Goal: Task Accomplishment & Management: Manage account settings

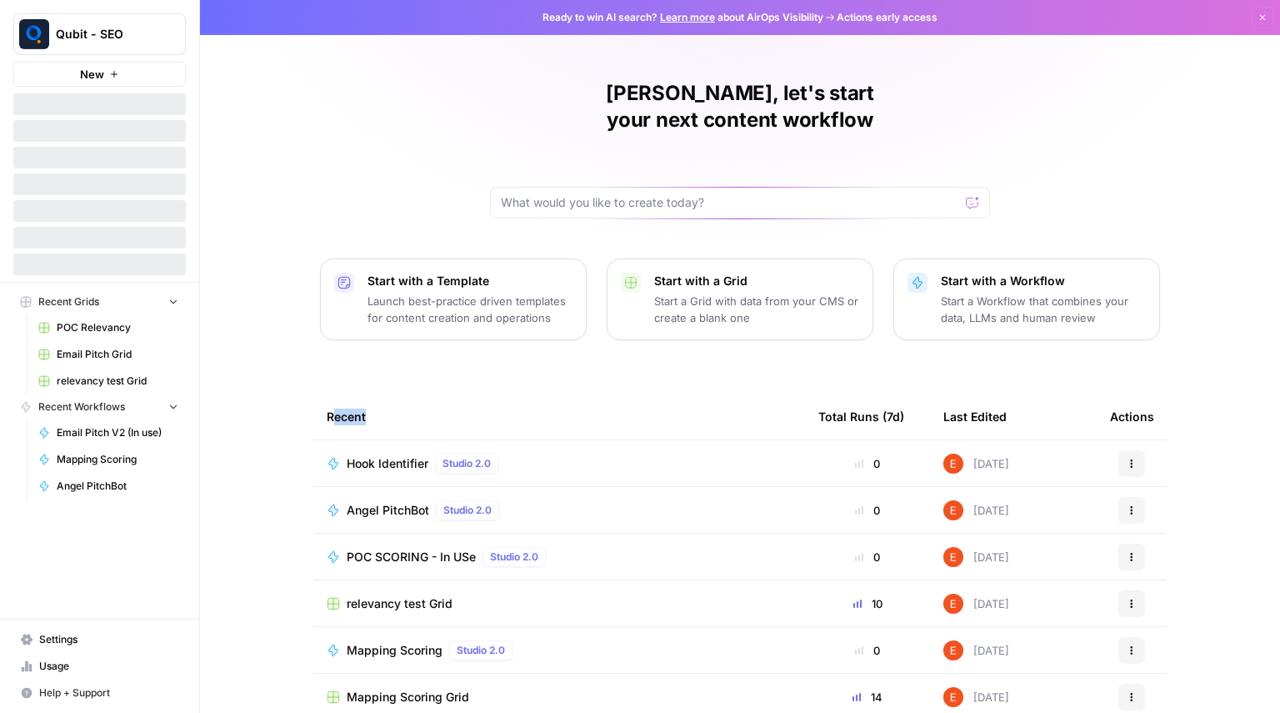
drag, startPoint x: 332, startPoint y: 359, endPoint x: 373, endPoint y: 393, distance: 52.7
click at [373, 393] on div "Ekagra, let's start your next content workflow Start with a Template Launch bes…" at bounding box center [740, 397] width 1080 height 794
click at [373, 393] on div "Recent" at bounding box center [559, 416] width 465 height 46
drag, startPoint x: 373, startPoint y: 393, endPoint x: 314, endPoint y: 390, distance: 58.4
click at [314, 393] on th "Recent" at bounding box center [559, 416] width 492 height 46
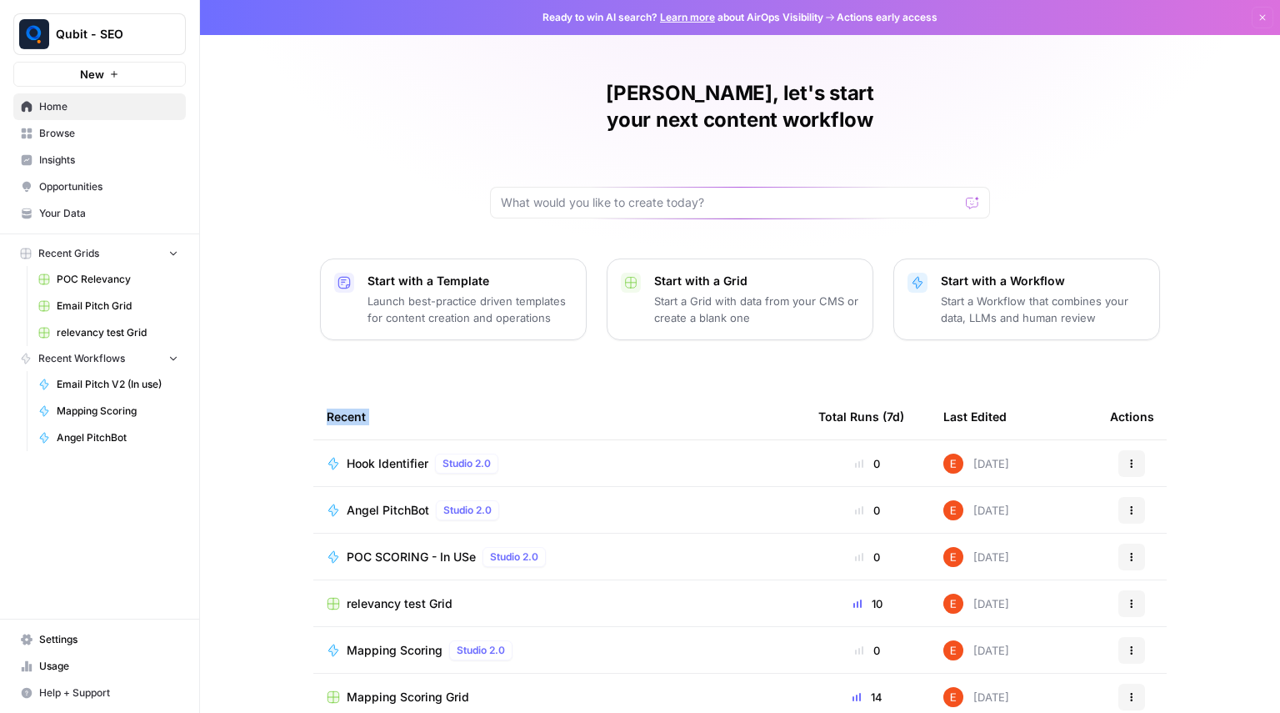
click at [314, 393] on th "Recent" at bounding box center [559, 416] width 492 height 46
drag, startPoint x: 314, startPoint y: 390, endPoint x: 353, endPoint y: 390, distance: 39.2
click at [353, 393] on th "Recent" at bounding box center [559, 416] width 492 height 46
click at [353, 393] on div "Recent" at bounding box center [559, 416] width 465 height 46
drag, startPoint x: 319, startPoint y: 390, endPoint x: 366, endPoint y: 393, distance: 46.7
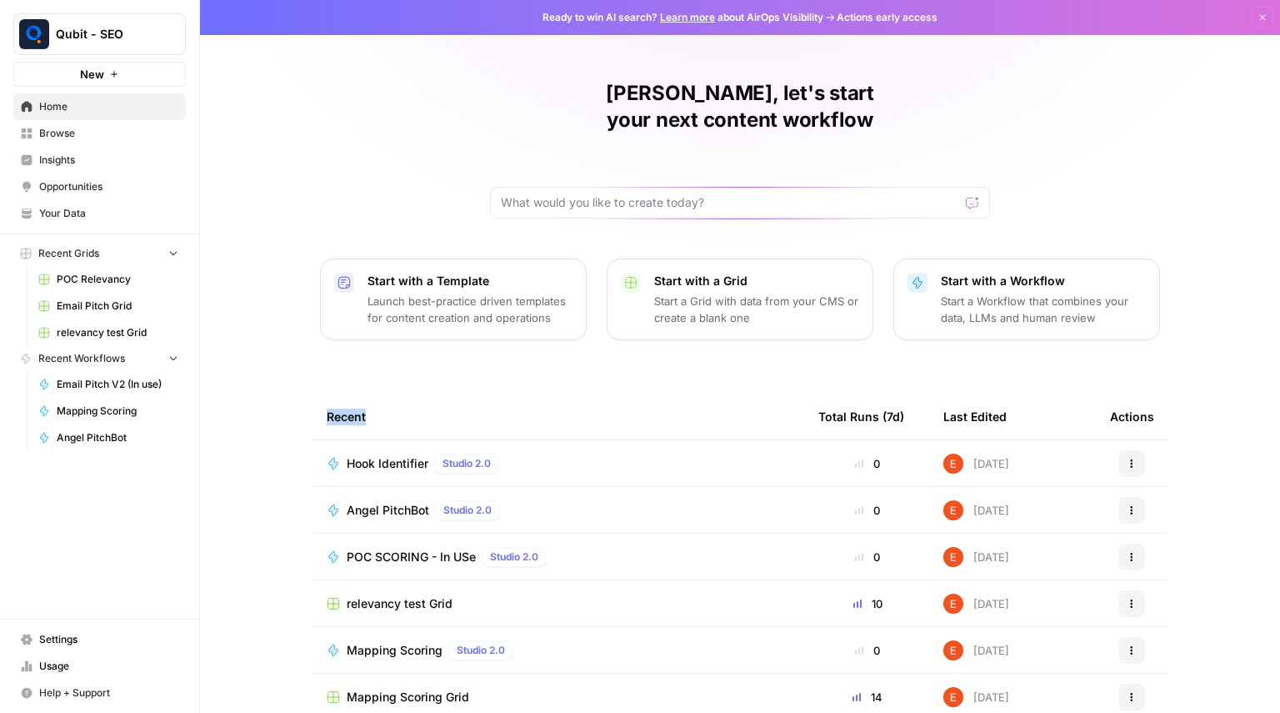
click at [366, 393] on th "Recent" at bounding box center [559, 416] width 492 height 46
click at [366, 393] on div "Recent" at bounding box center [559, 416] width 465 height 46
click at [92, 137] on span "Browse" at bounding box center [108, 133] width 139 height 15
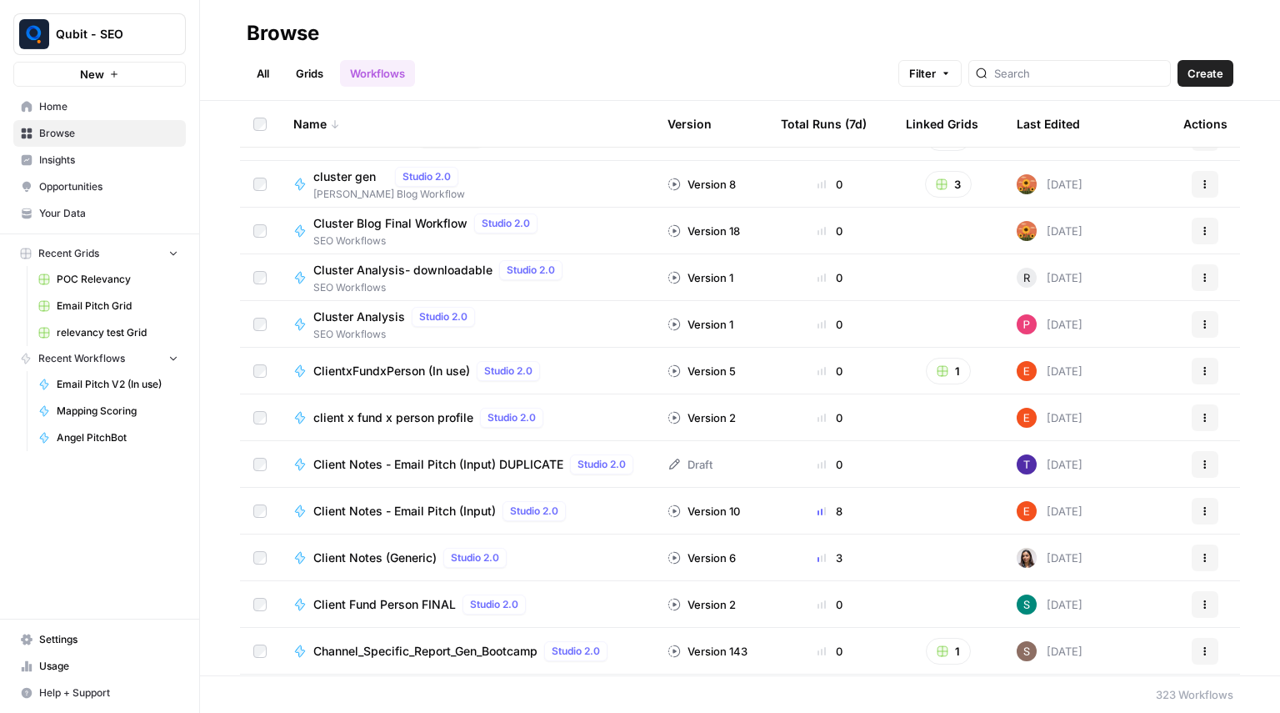
scroll to position [9744, 0]
click at [84, 646] on span "Settings" at bounding box center [108, 639] width 139 height 15
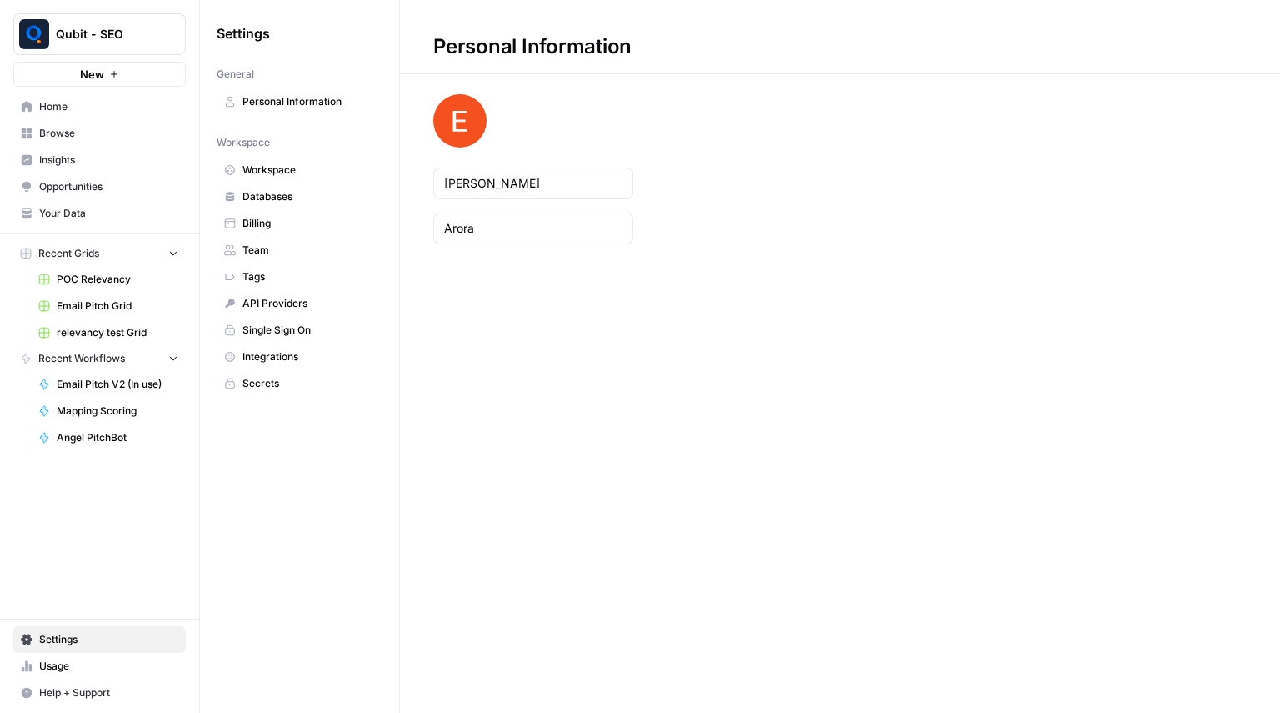
click at [84, 646] on span "Settings" at bounding box center [108, 639] width 139 height 15
click at [266, 244] on span "Team" at bounding box center [309, 250] width 133 height 15
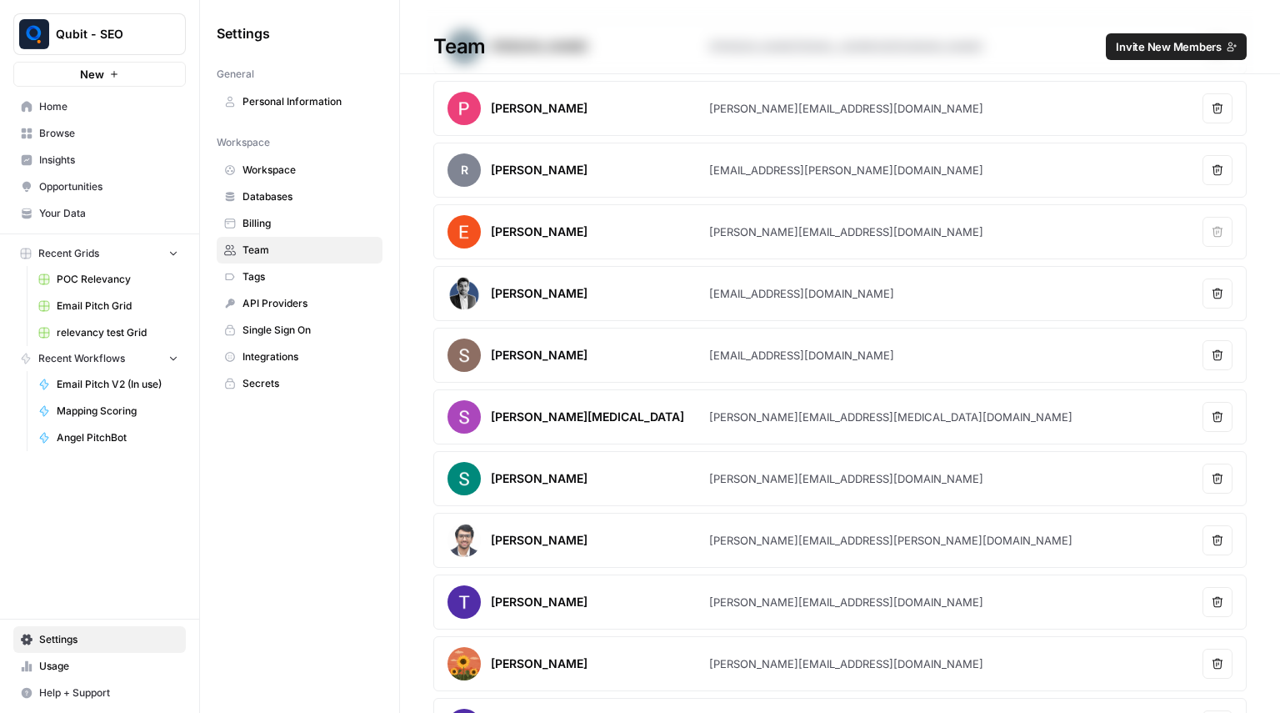
scroll to position [76, 0]
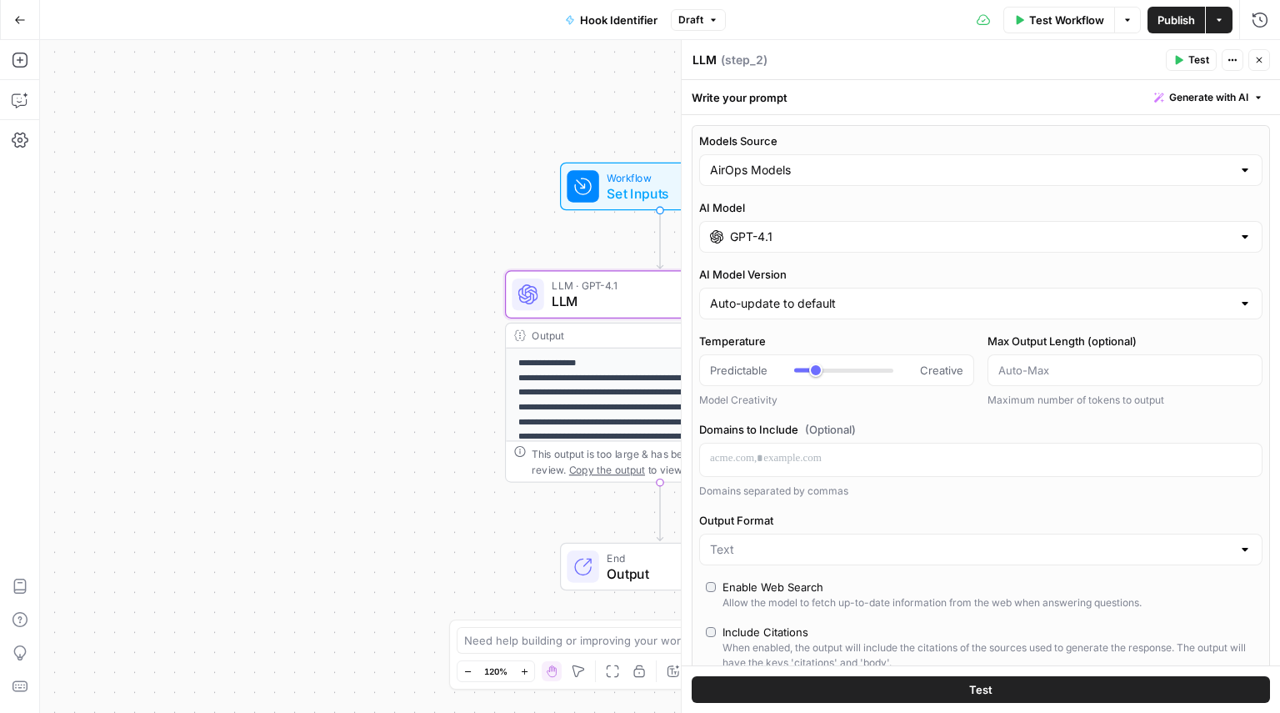
click at [5, 18] on button "Go Back" at bounding box center [20, 20] width 30 height 30
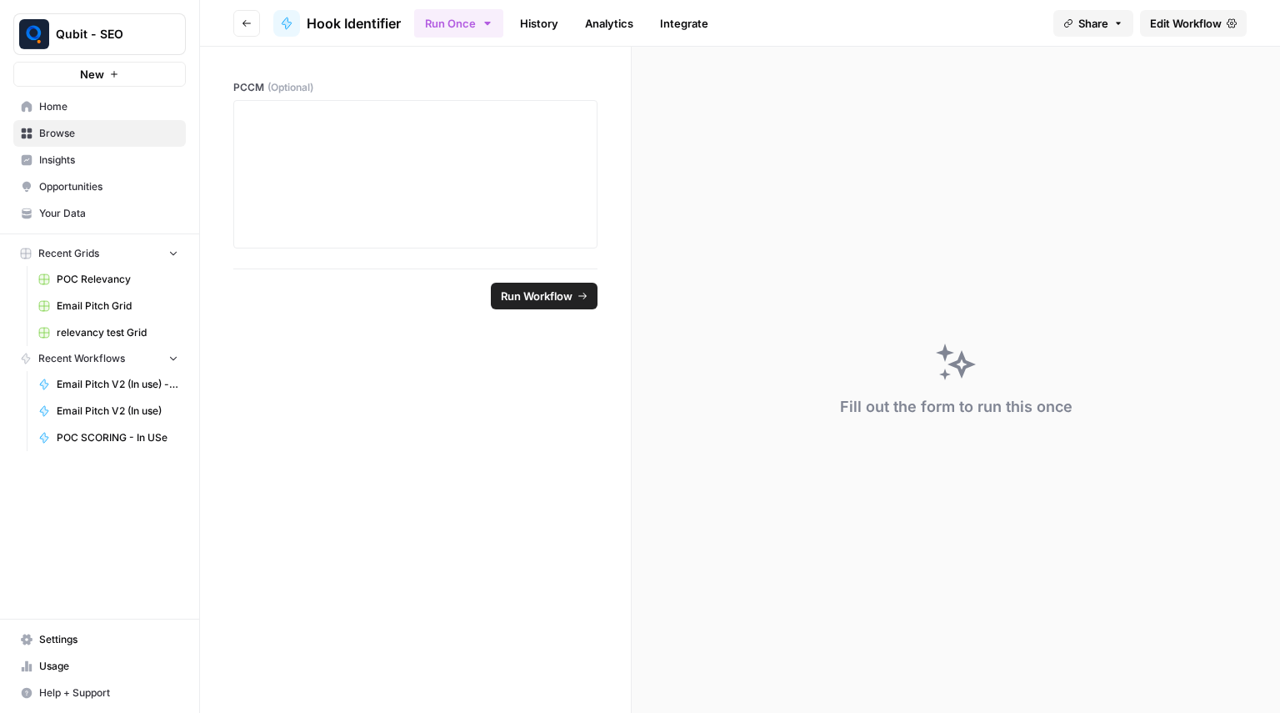
click at [242, 18] on icon "button" at bounding box center [247, 23] width 10 height 10
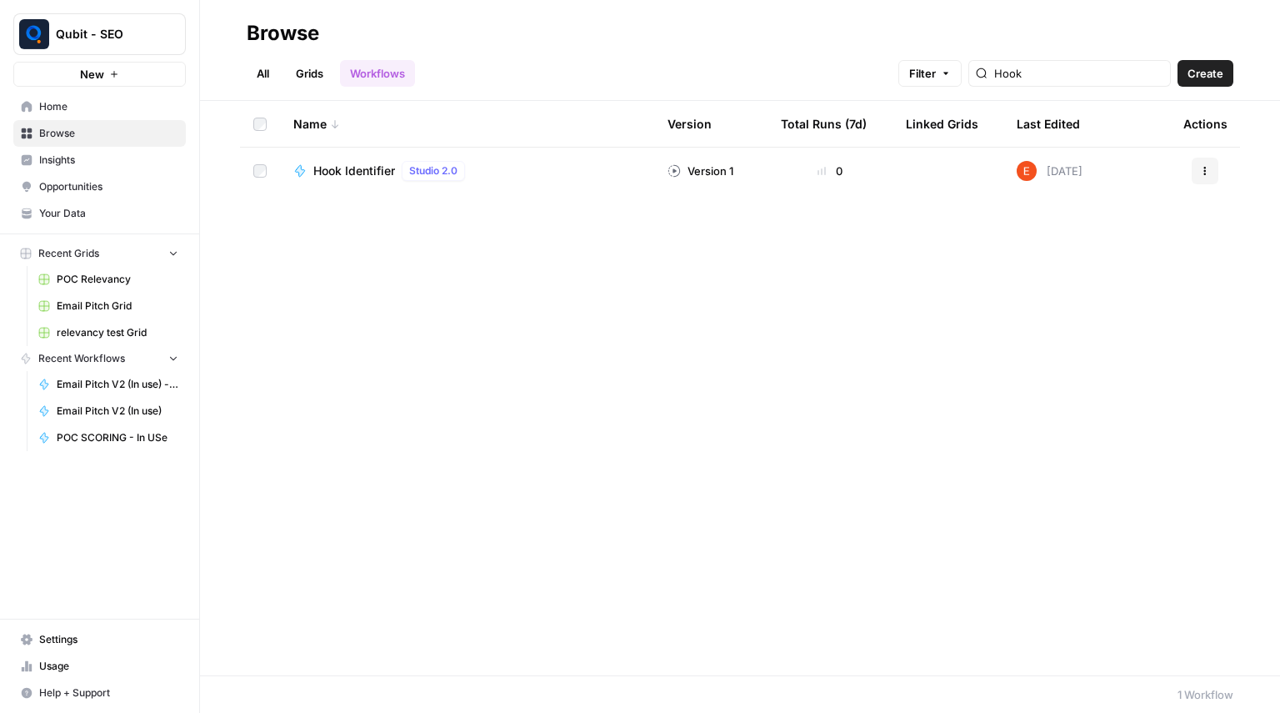
click at [269, 83] on link "All" at bounding box center [263, 73] width 33 height 27
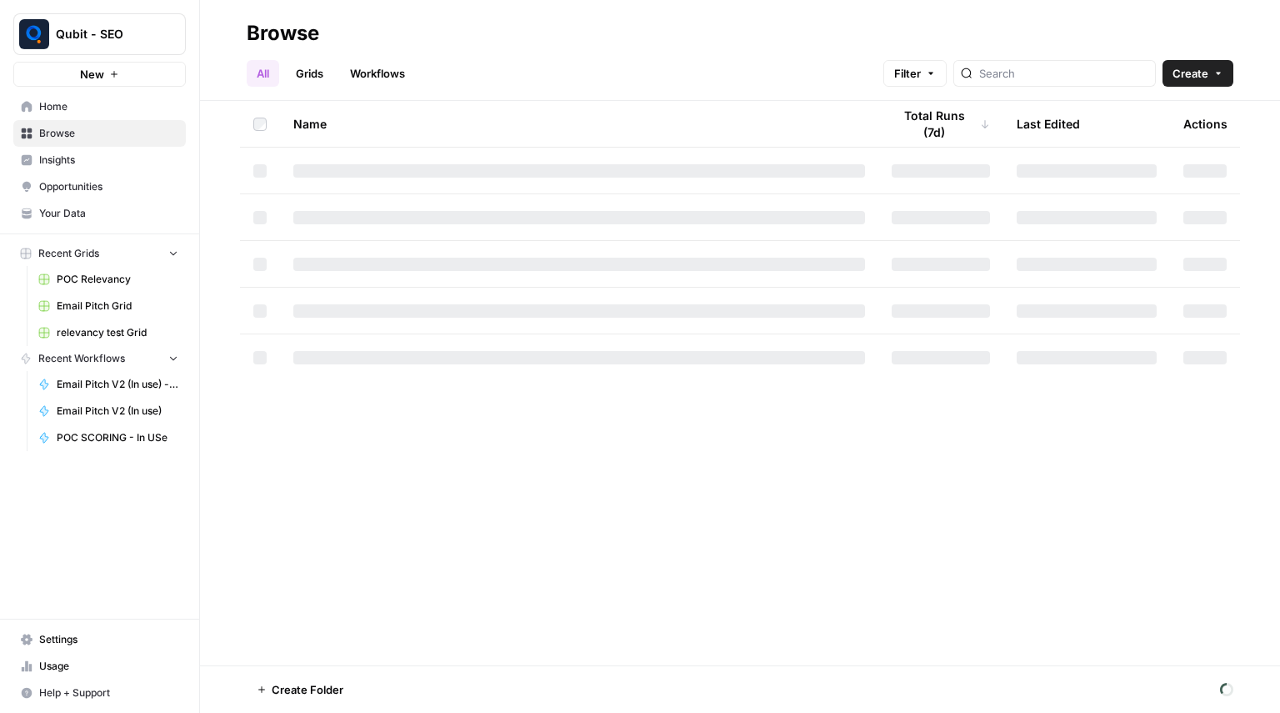
click at [74, 113] on span "Home" at bounding box center [108, 106] width 139 height 15
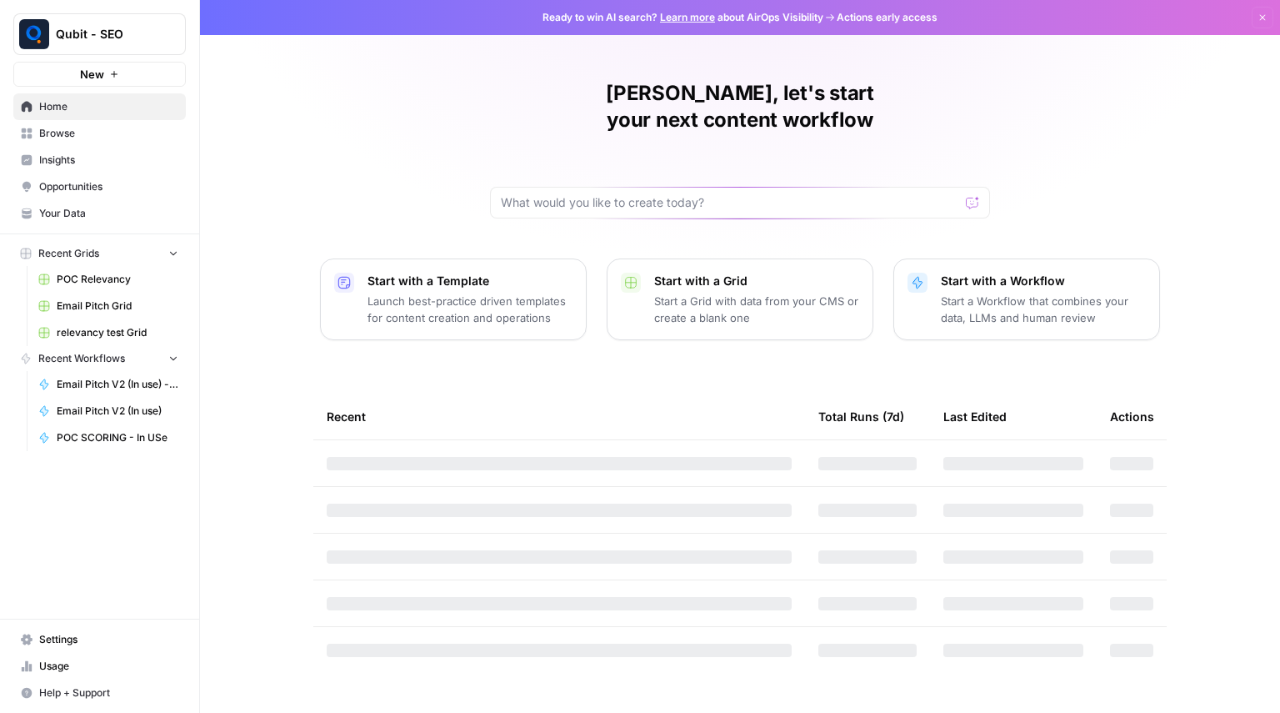
click at [107, 133] on span "Browse" at bounding box center [108, 133] width 139 height 15
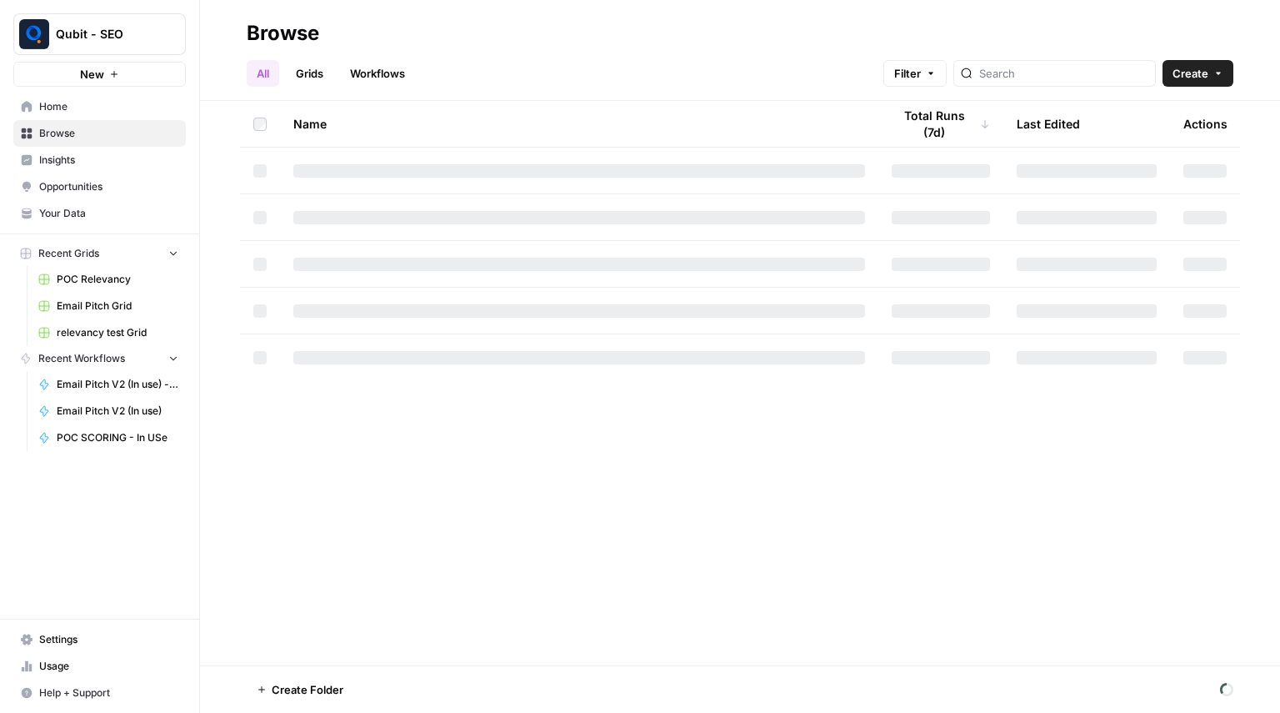
click at [482, 62] on div "All Grids Workflows Filter Create" at bounding box center [740, 67] width 987 height 40
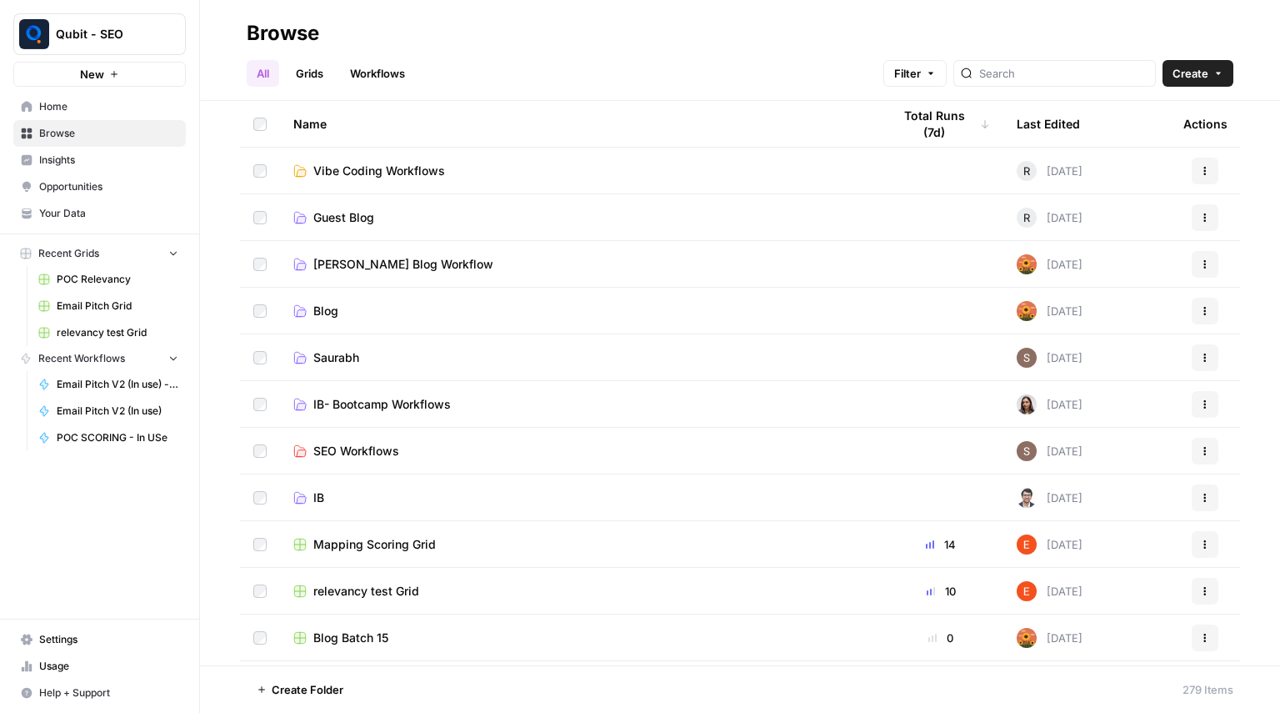
click at [55, 634] on span "Settings" at bounding box center [108, 639] width 139 height 15
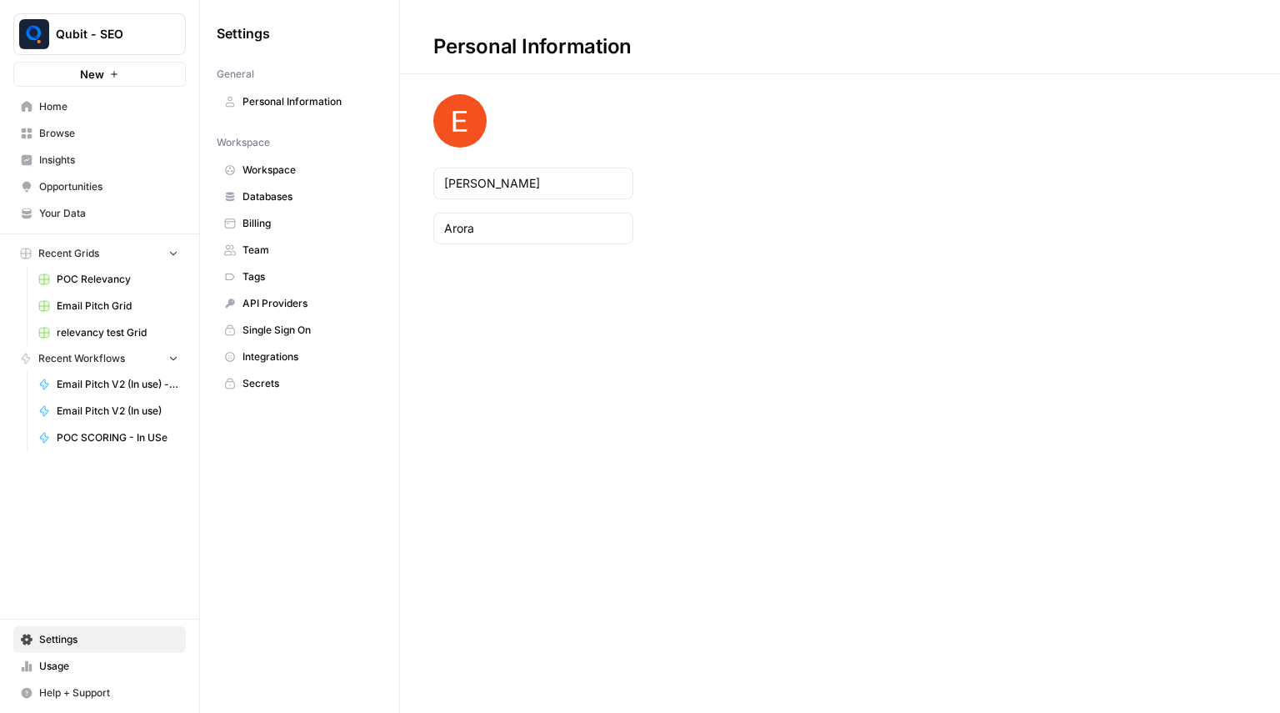
click at [302, 168] on span "Workspace" at bounding box center [309, 170] width 133 height 15
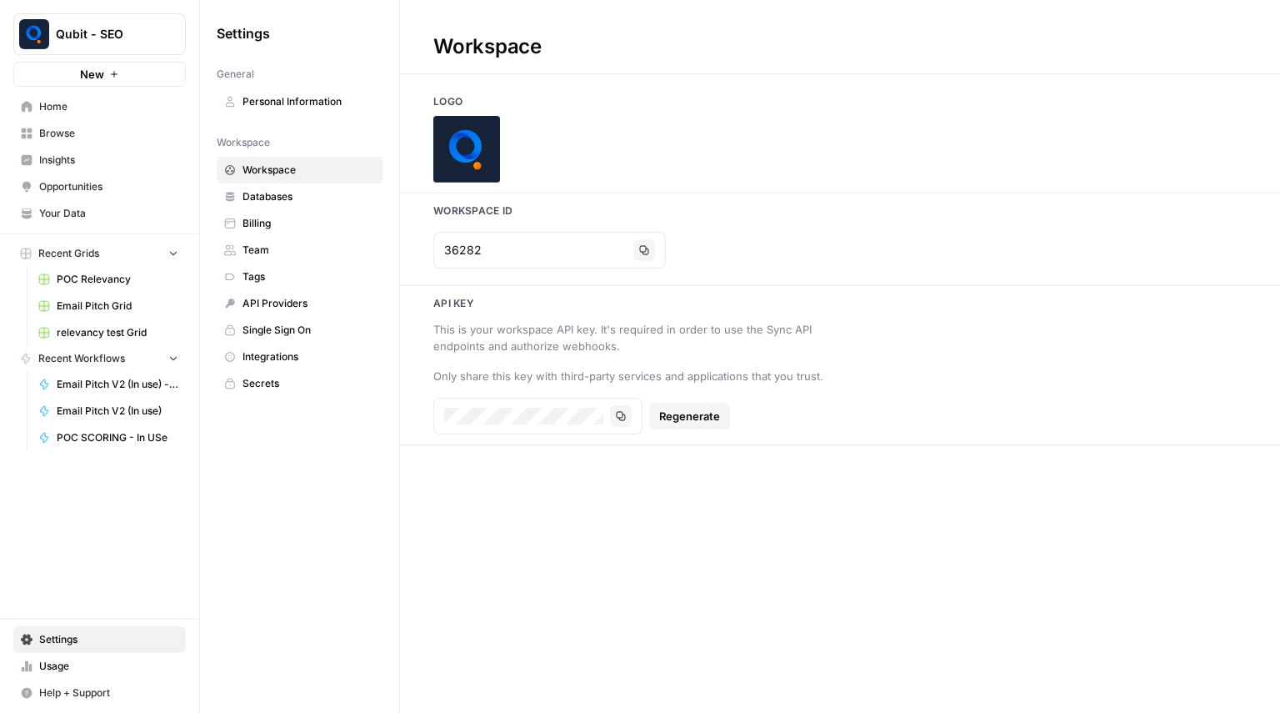
click at [262, 225] on span "Billing" at bounding box center [309, 223] width 133 height 15
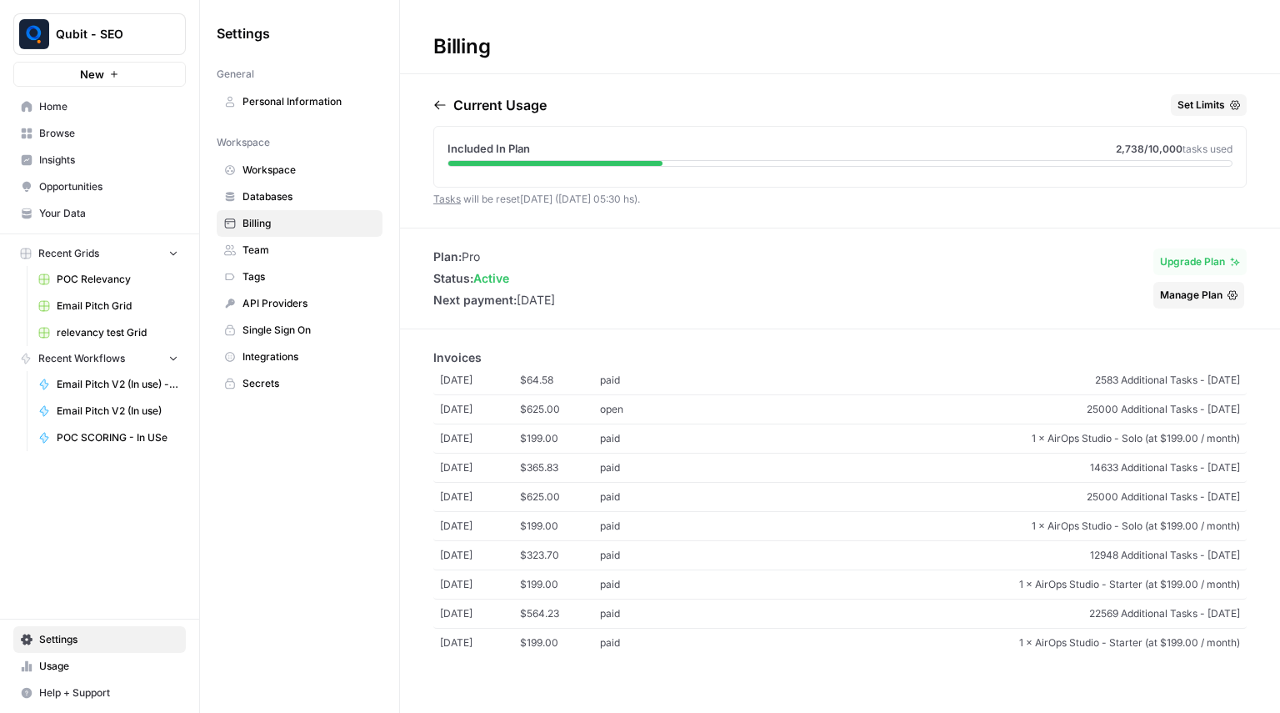
drag, startPoint x: 790, startPoint y: 95, endPoint x: 427, endPoint y: 48, distance: 366.5
click at [427, 48] on div "Billing Current Usage Set Limits Included In Plan 2,738 /10,000 tasks used Task…" at bounding box center [840, 356] width 880 height 713
click at [427, 48] on div "Billing" at bounding box center [461, 46] width 123 height 27
drag, startPoint x: 427, startPoint y: 48, endPoint x: 553, endPoint y: 100, distance: 136.4
click at [553, 100] on div "Billing Current Usage Set Limits Included In Plan 2,738 /10,000 tasks used Task…" at bounding box center [840, 356] width 880 height 713
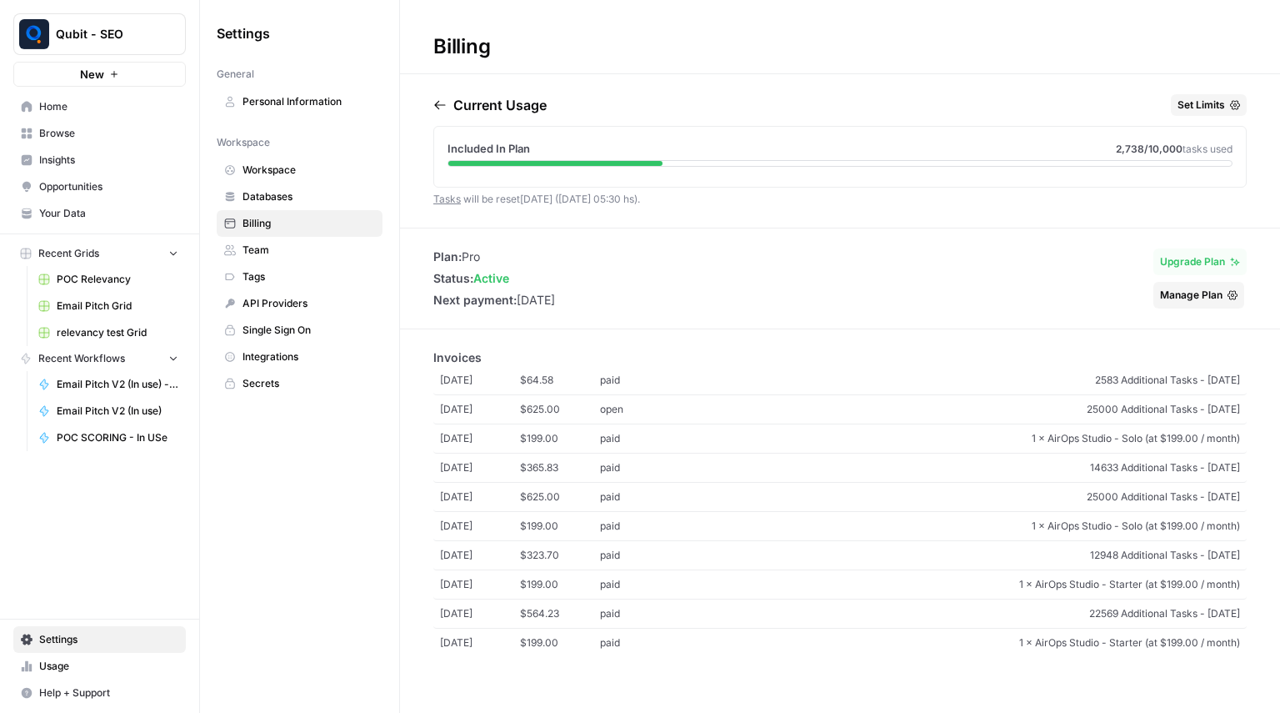
click at [553, 100] on div "Current Usage Set Limits" at bounding box center [840, 108] width 814 height 28
drag, startPoint x: 553, startPoint y: 100, endPoint x: 432, endPoint y: 48, distance: 131.5
click at [432, 48] on div "Billing Current Usage Set Limits Included In Plan 2,738 /10,000 tasks used Task…" at bounding box center [840, 356] width 880 height 713
click at [432, 48] on div "Billing" at bounding box center [461, 46] width 123 height 27
drag, startPoint x: 432, startPoint y: 48, endPoint x: 579, endPoint y: 98, distance: 155.0
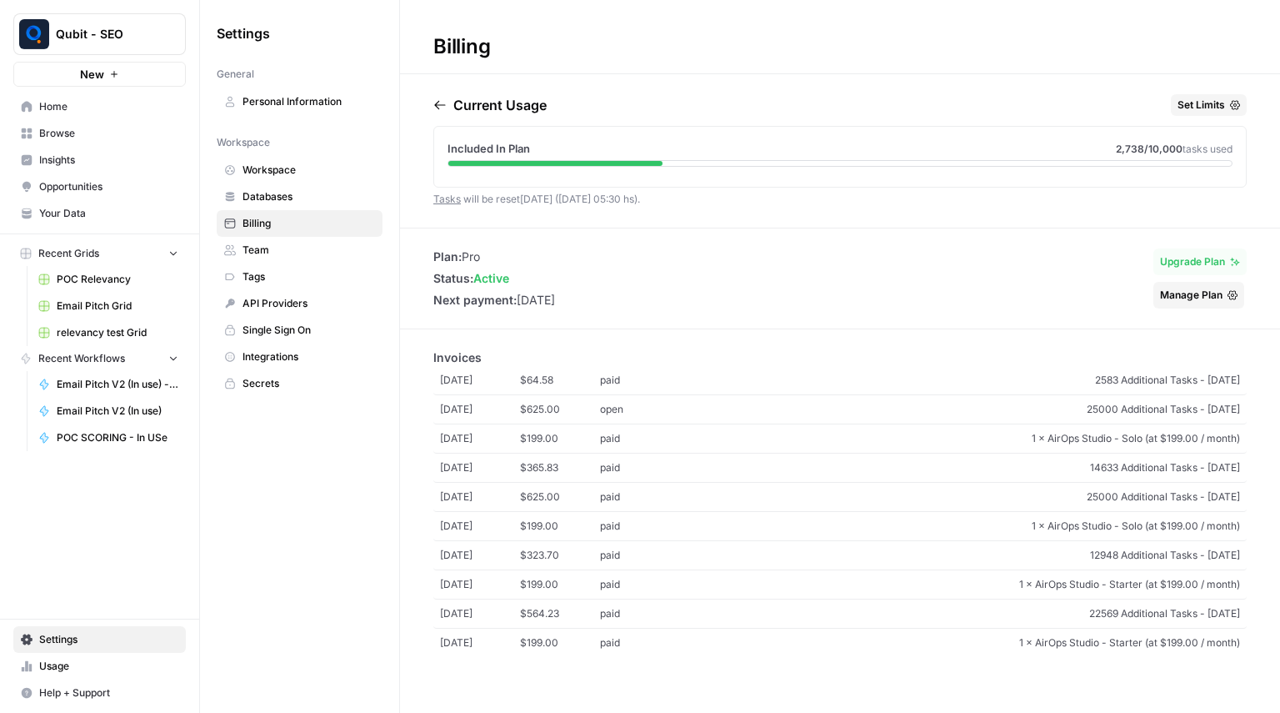
click at [579, 98] on div "Billing Current Usage Set Limits Included In Plan 2,738 /10,000 tasks used Task…" at bounding box center [840, 356] width 880 height 713
click at [579, 98] on div "Current Usage Set Limits" at bounding box center [840, 108] width 814 height 28
drag, startPoint x: 579, startPoint y: 98, endPoint x: 431, endPoint y: 45, distance: 156.9
click at [431, 45] on div "Billing Current Usage Set Limits Included In Plan 2,738 /10,000 tasks used Task…" at bounding box center [840, 356] width 880 height 713
click at [431, 45] on div "Billing" at bounding box center [461, 46] width 123 height 27
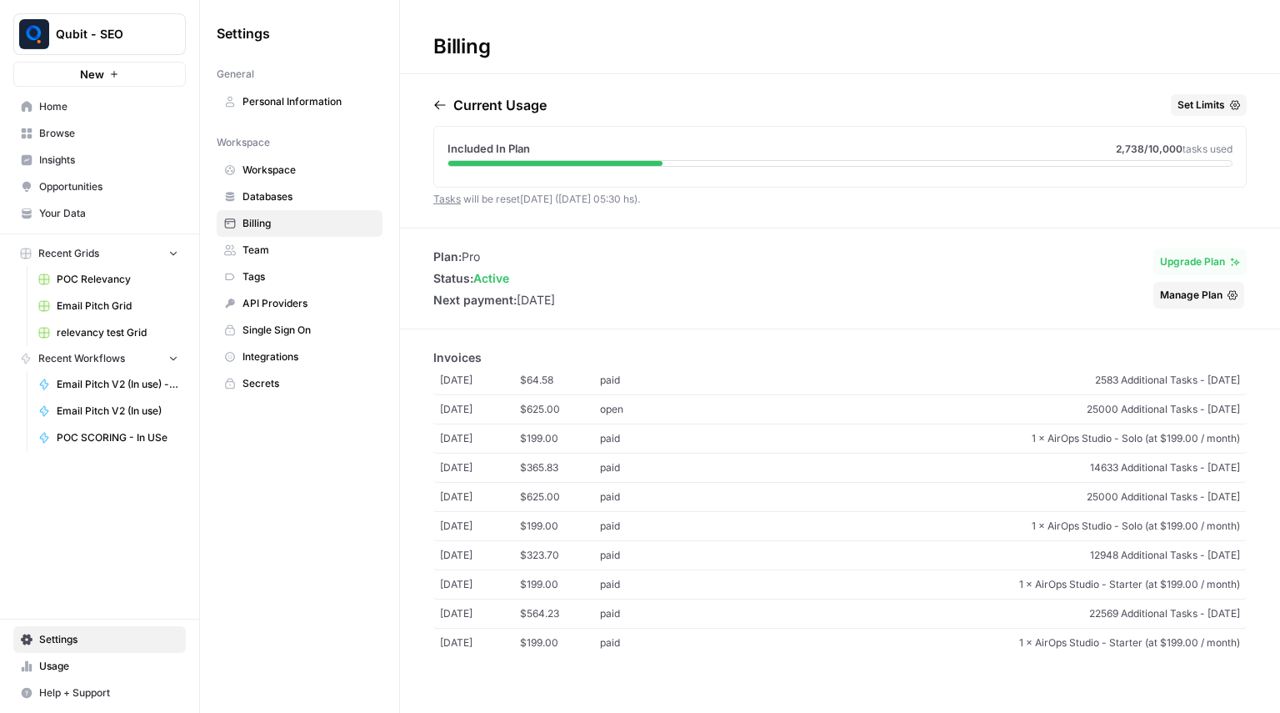
drag, startPoint x: 431, startPoint y: 45, endPoint x: 558, endPoint y: 109, distance: 142.8
click at [558, 109] on div "Billing Current Usage Set Limits Included In Plan 2,738 /10,000 tasks used Task…" at bounding box center [840, 356] width 880 height 713
click at [558, 109] on div "Current Usage Set Limits" at bounding box center [840, 108] width 814 height 28
drag, startPoint x: 558, startPoint y: 109, endPoint x: 430, endPoint y: 50, distance: 141.4
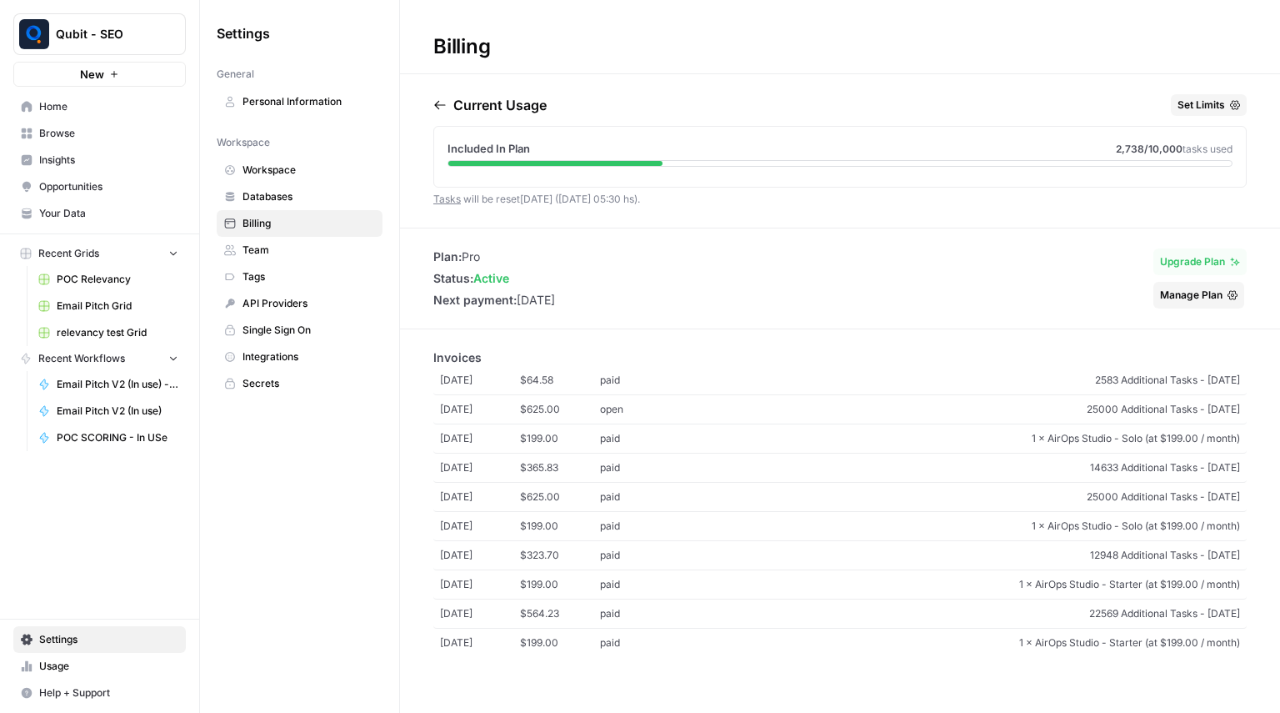
click at [430, 50] on div "Billing Current Usage Set Limits Included In Plan 2,738 /10,000 tasks used Task…" at bounding box center [840, 356] width 880 height 713
click at [430, 50] on div "Billing" at bounding box center [461, 46] width 123 height 27
drag, startPoint x: 430, startPoint y: 50, endPoint x: 588, endPoint y: 113, distance: 169.8
click at [588, 113] on div "Billing Current Usage Set Limits Included In Plan 2,738 /10,000 tasks used Task…" at bounding box center [840, 356] width 880 height 713
click at [588, 113] on div "Current Usage Set Limits" at bounding box center [840, 108] width 814 height 28
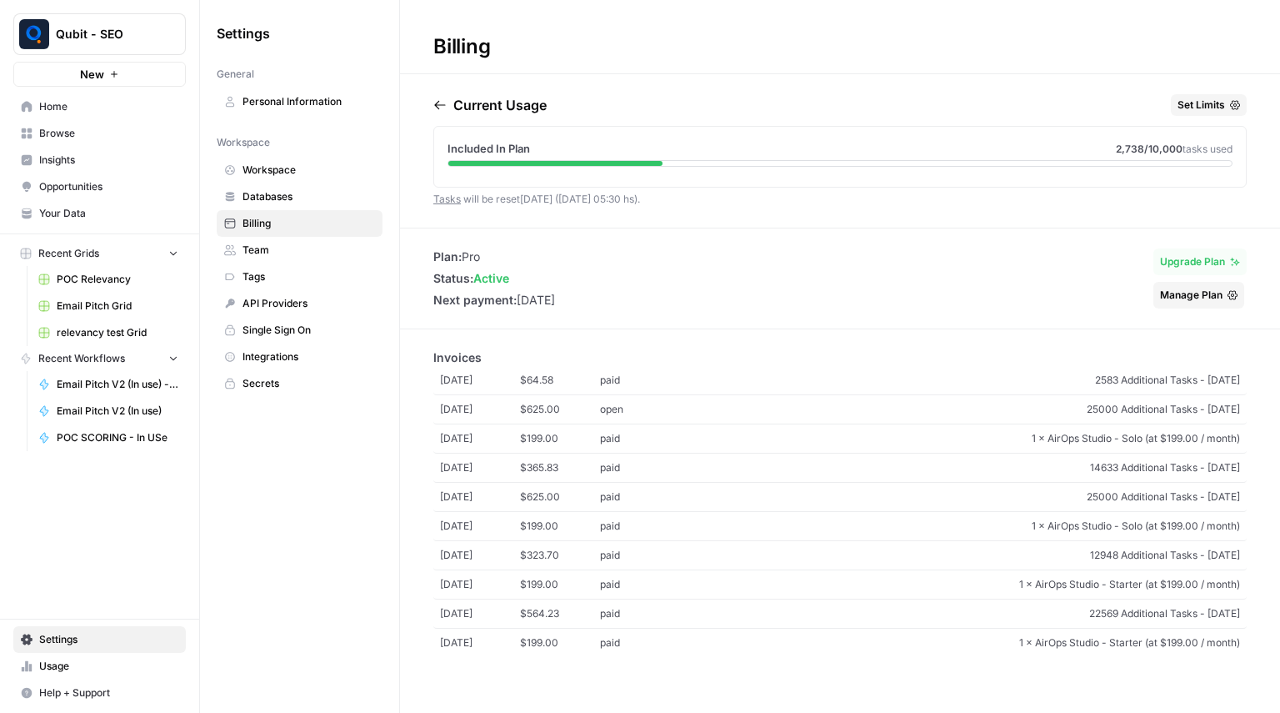
drag, startPoint x: 588, startPoint y: 113, endPoint x: 424, endPoint y: 53, distance: 174.1
click at [424, 53] on div "Billing Current Usage Set Limits Included In Plan 2,738 /10,000 tasks used Task…" at bounding box center [840, 356] width 880 height 713
click at [424, 53] on div "Billing" at bounding box center [461, 46] width 123 height 27
drag, startPoint x: 424, startPoint y: 53, endPoint x: 550, endPoint y: 110, distance: 138.0
click at [550, 110] on div "Billing Current Usage Set Limits Included In Plan 2,738 /10,000 tasks used Task…" at bounding box center [840, 356] width 880 height 713
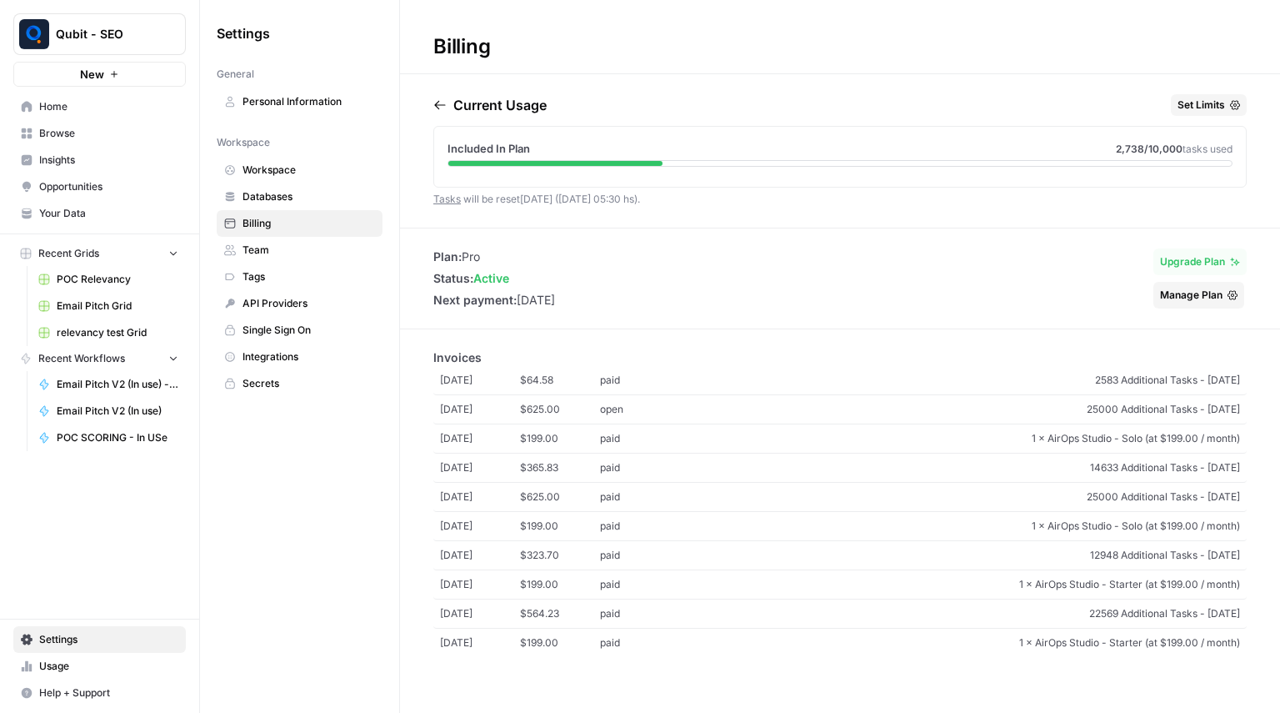
click at [636, 115] on div "Current Usage Set Limits" at bounding box center [840, 108] width 814 height 28
click at [83, 107] on span "Home" at bounding box center [108, 106] width 139 height 15
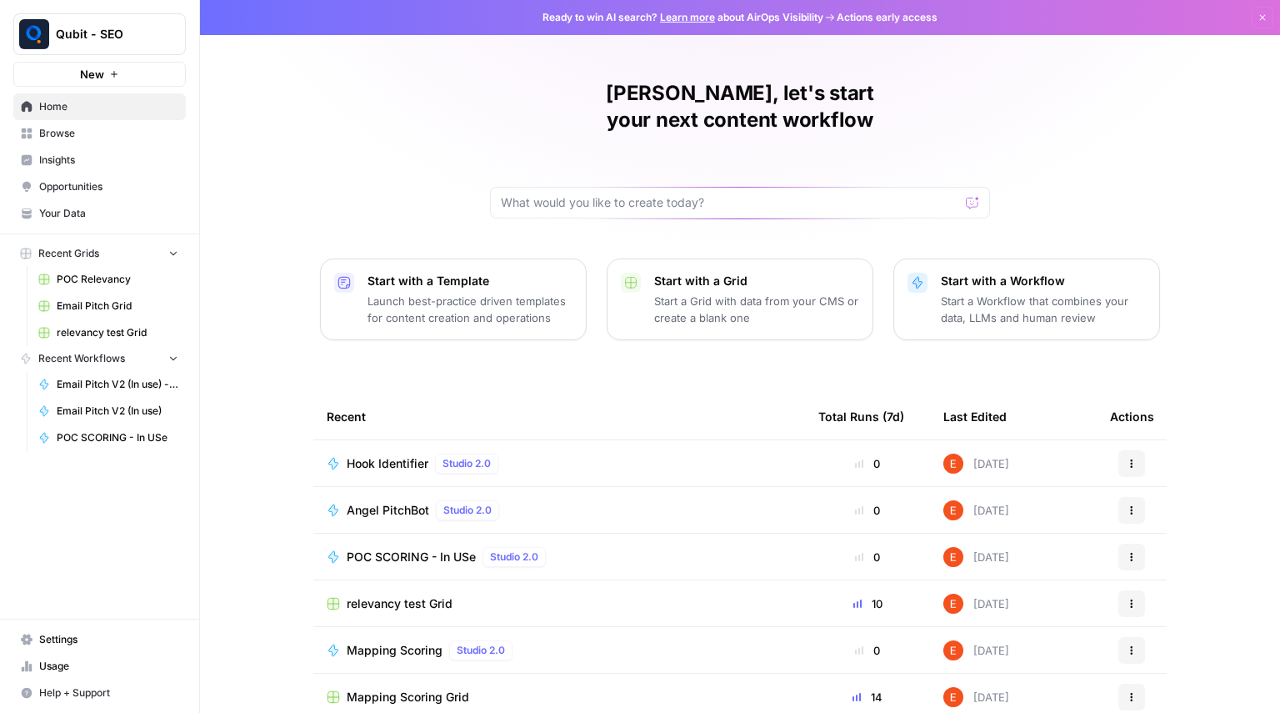
click at [118, 140] on span "Browse" at bounding box center [108, 133] width 139 height 15
